Goal: Task Accomplishment & Management: Use online tool/utility

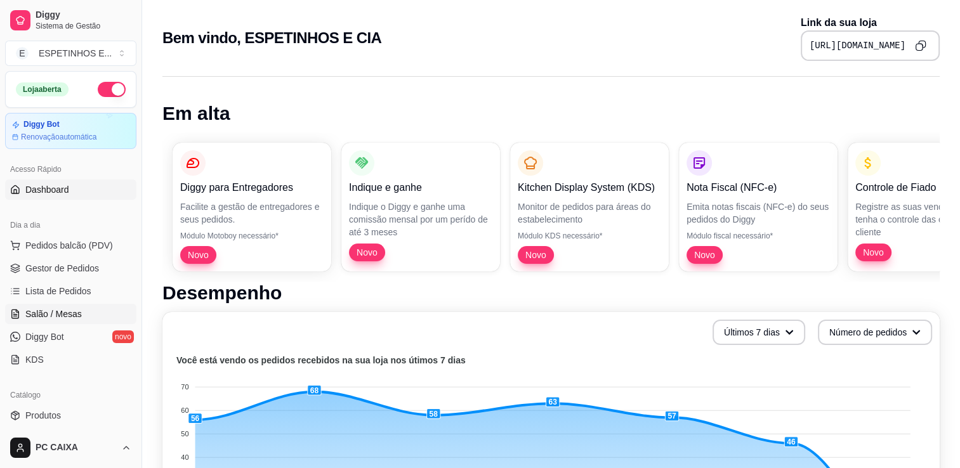
click at [70, 321] on link "Salão / Mesas" at bounding box center [70, 314] width 131 height 20
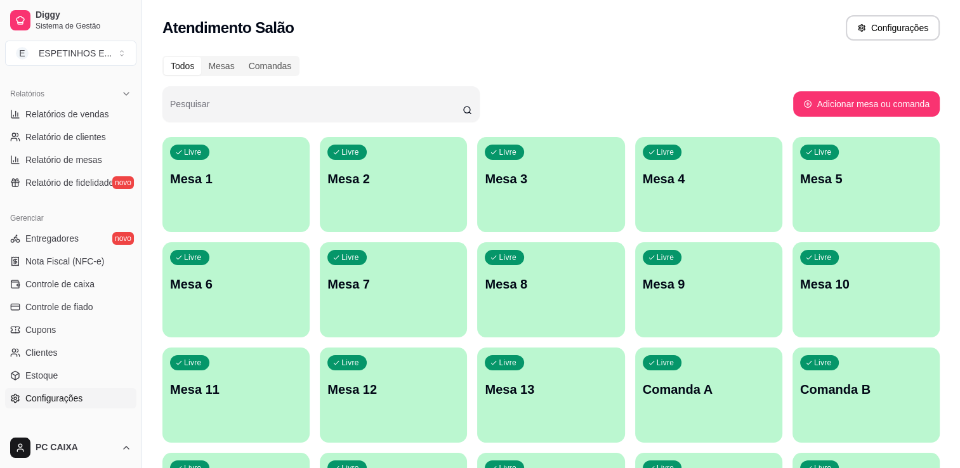
scroll to position [444, 0]
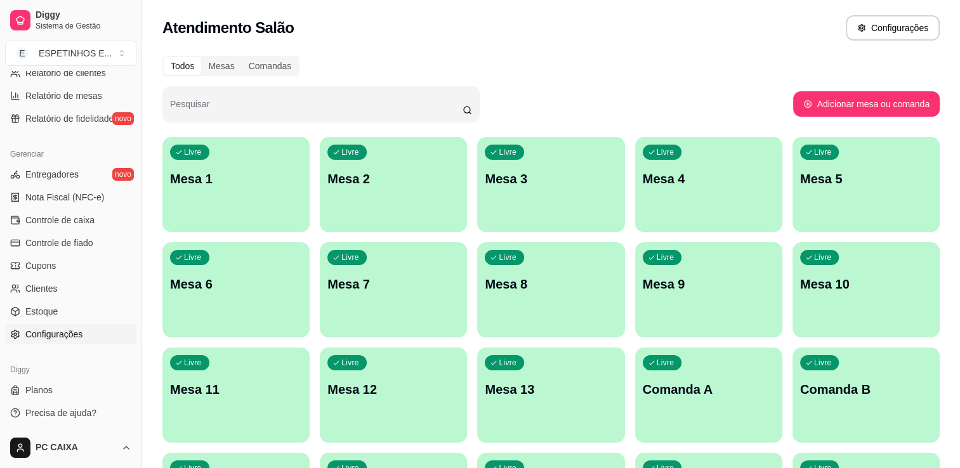
click at [56, 331] on span "Configurações" at bounding box center [53, 334] width 57 height 13
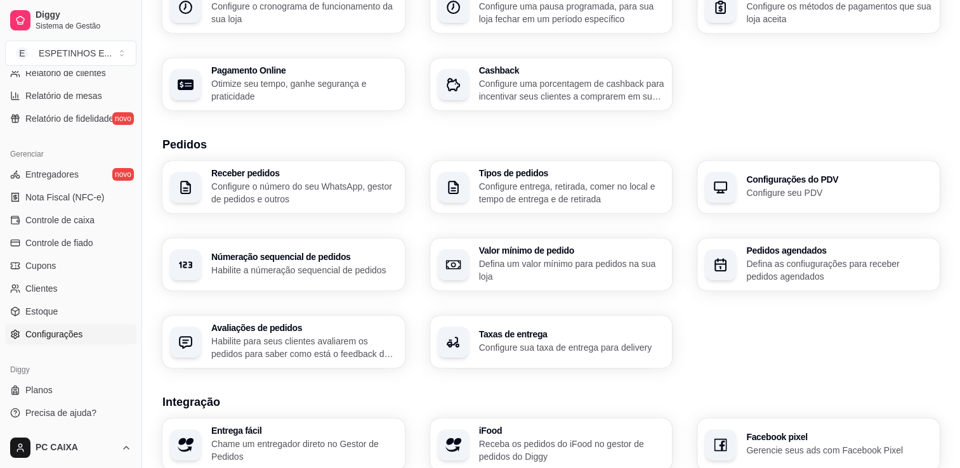
scroll to position [420, 0]
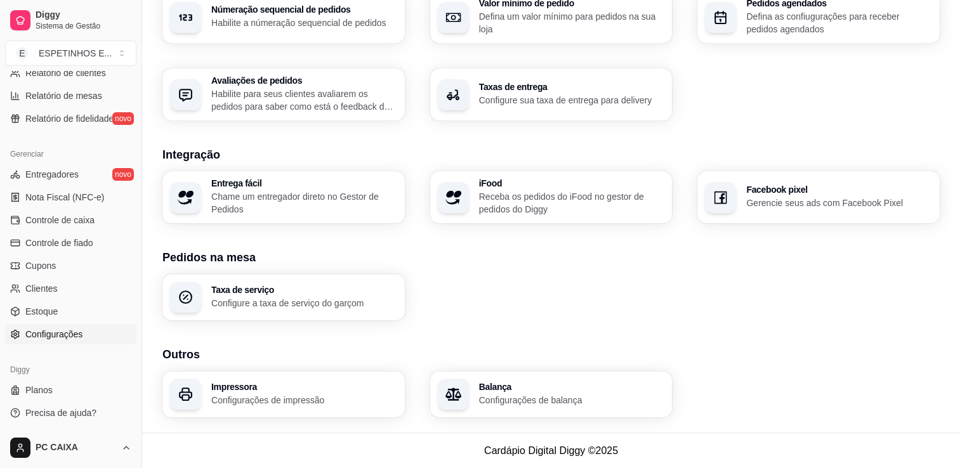
click at [289, 389] on h3 "Impressora" at bounding box center [304, 387] width 186 height 9
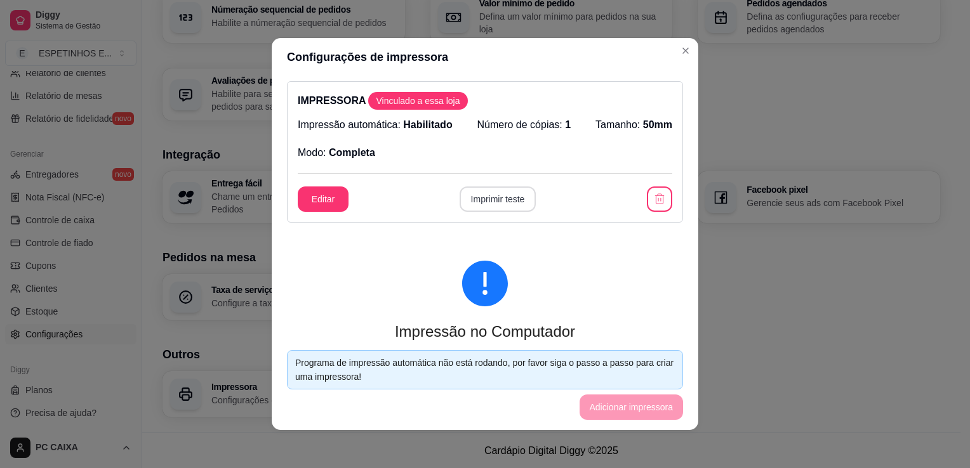
click at [490, 199] on button "Imprimir teste" at bounding box center [497, 199] width 77 height 25
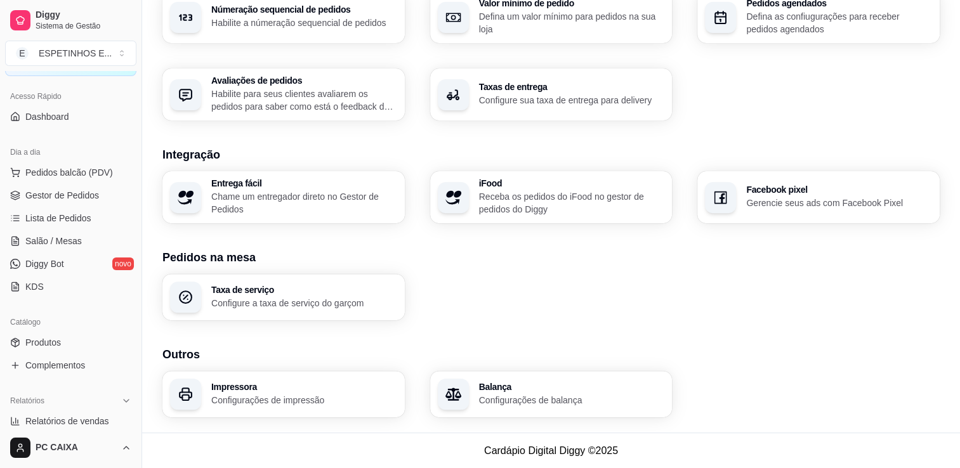
scroll to position [0, 0]
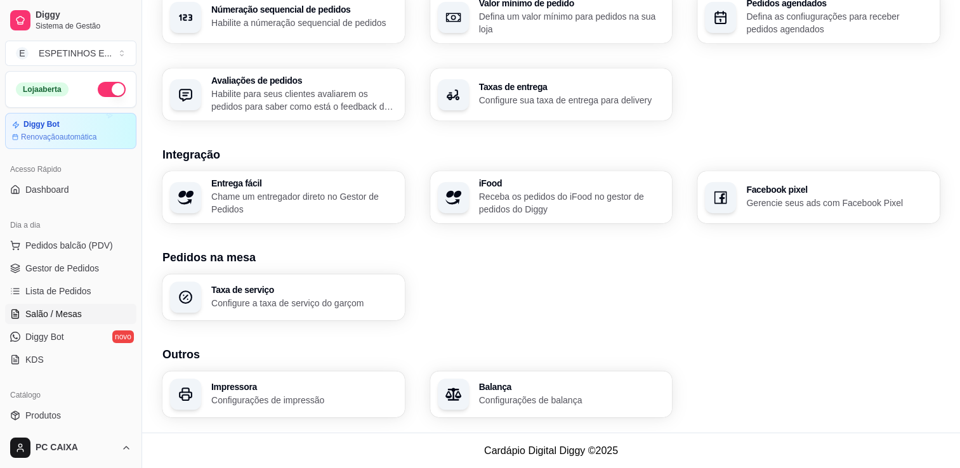
click at [70, 308] on span "Salão / Mesas" at bounding box center [53, 314] width 56 height 13
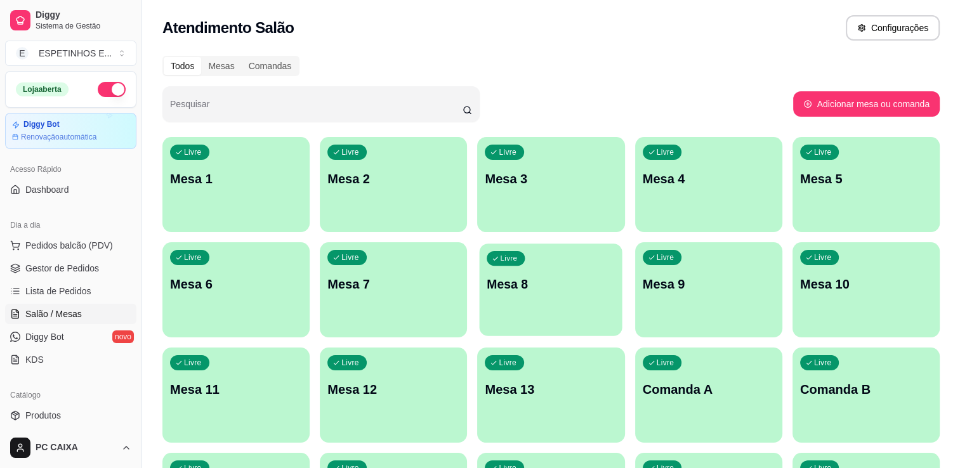
click at [508, 253] on div "Livre" at bounding box center [506, 258] width 38 height 15
